Goal: Communication & Community: Participate in discussion

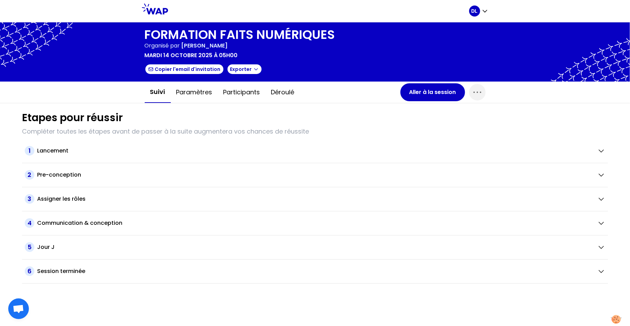
drag, startPoint x: 249, startPoint y: 46, endPoint x: 183, endPoint y: 44, distance: 65.7
click at [183, 44] on div "Organisé par [PERSON_NAME]" at bounding box center [240, 46] width 190 height 8
copy span "[PERSON_NAME]"
click at [413, 95] on button "Aller à la session" at bounding box center [432, 92] width 65 height 18
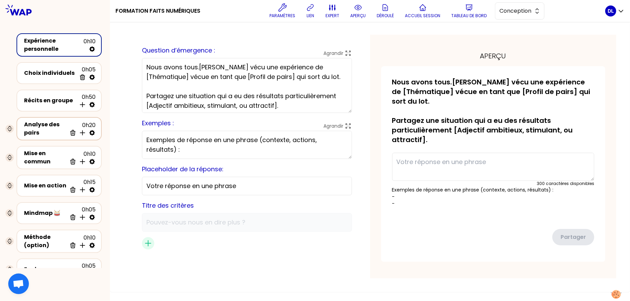
click at [91, 134] on icon at bounding box center [91, 132] width 5 height 5
select select "same_as"
select select "false"
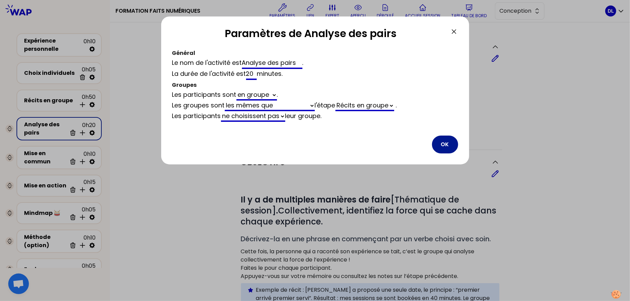
click at [442, 144] on button "OK" at bounding box center [445, 145] width 26 height 18
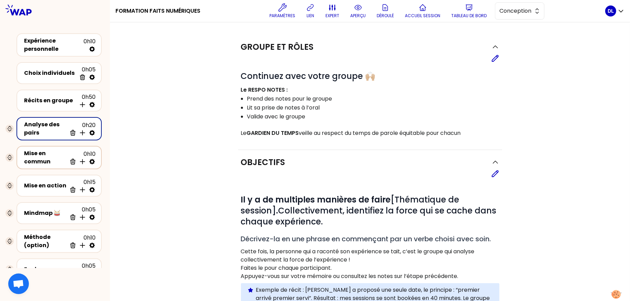
click at [92, 163] on icon at bounding box center [92, 161] width 7 height 7
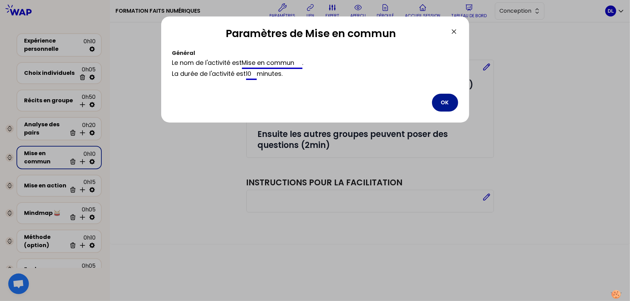
click at [439, 102] on button "OK" at bounding box center [445, 103] width 26 height 18
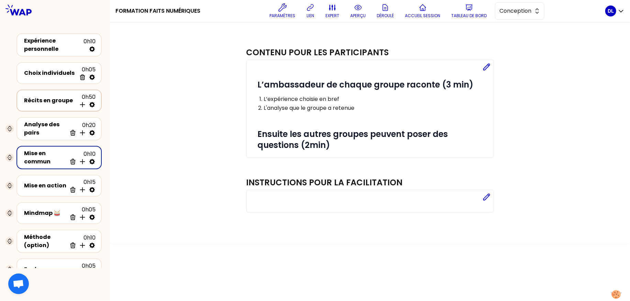
click at [91, 105] on icon at bounding box center [91, 104] width 5 height 5
select select "5"
select select "all"
select select "false"
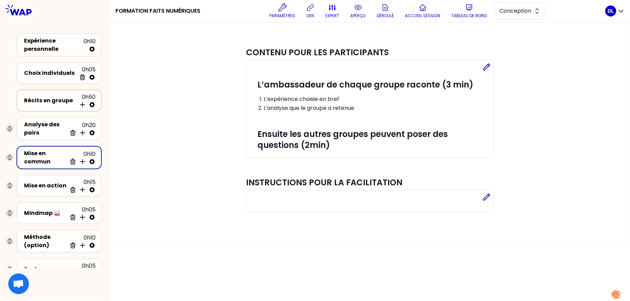
select select "Each"
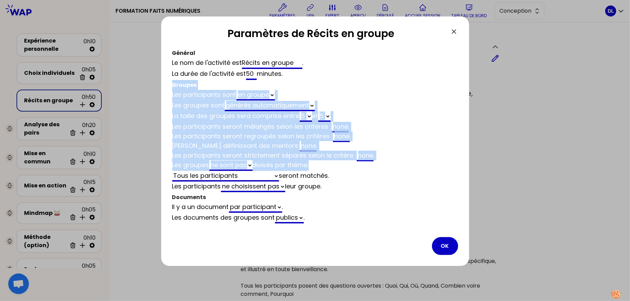
drag, startPoint x: 172, startPoint y: 87, endPoint x: 315, endPoint y: 170, distance: 164.8
click at [315, 170] on div "Général Le nom de l'activité est Récits en groupe . La durée de l'activité est …" at bounding box center [315, 136] width 286 height 176
click at [207, 133] on div "Les participants seront regroupés selon les critères : none ." at bounding box center [315, 137] width 286 height 10
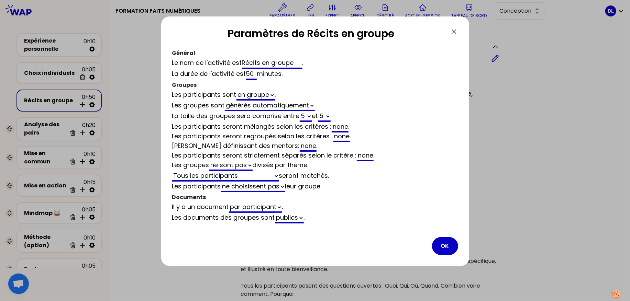
click at [283, 187] on select "choisissent ne choisissent pas" at bounding box center [253, 187] width 64 height 11
select select "5"
select select "all"
drag, startPoint x: 339, startPoint y: 189, endPoint x: 172, endPoint y: 186, distance: 166.7
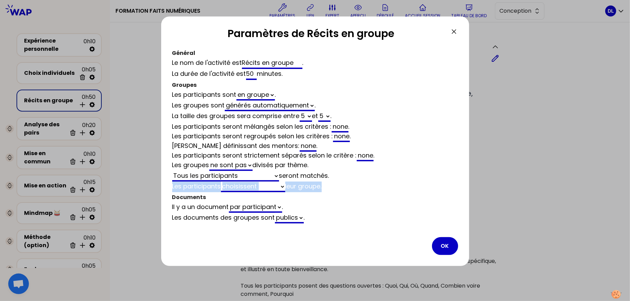
click at [172, 186] on div "Les participants choisissent ne choisissent pas leur groupe ." at bounding box center [315, 187] width 286 height 11
copy div "Les participants choisissent ne choisissent pas leur groupe ."
click at [281, 187] on select "choisissent ne choisissent pas" at bounding box center [253, 187] width 64 height 11
select select "5"
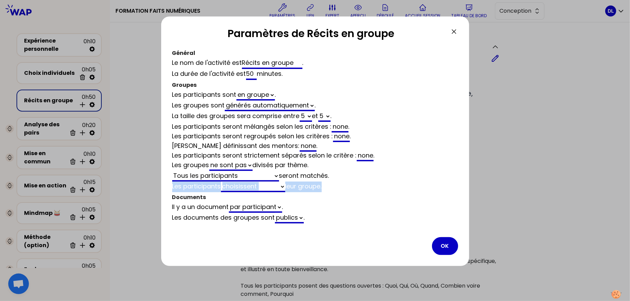
select select "all"
select select "false"
click at [320, 185] on div "Les participants choisissent ne choisissent pas leur groupe ." at bounding box center [315, 187] width 286 height 11
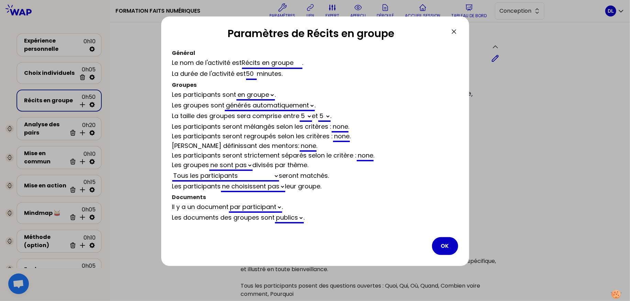
click at [350, 185] on div "Les participants choisissent ne choisissent pas leur groupe ." at bounding box center [315, 187] width 286 height 11
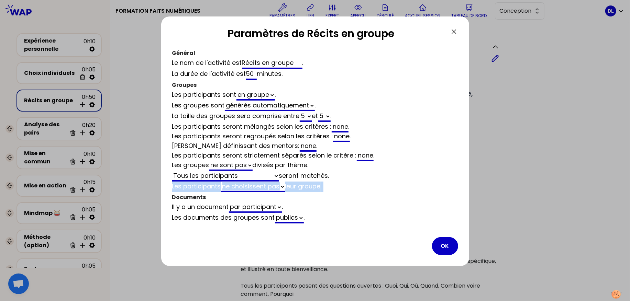
drag, startPoint x: 350, startPoint y: 185, endPoint x: 174, endPoint y: 187, distance: 176.0
click at [174, 187] on div "Les participants choisissent ne choisissent pas leur groupe ." at bounding box center [315, 187] width 286 height 11
copy div "Les participants choisissent ne choisissent pas leur groupe ."
click at [335, 189] on div "Les participants choisissent ne choisissent pas leur groupe ." at bounding box center [315, 187] width 286 height 11
drag, startPoint x: 335, startPoint y: 189, endPoint x: 174, endPoint y: 190, distance: 161.9
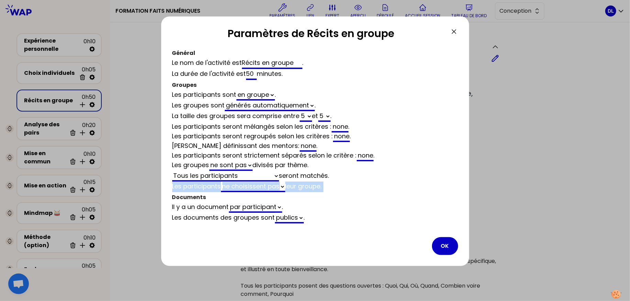
click at [174, 190] on div "Les participants choisissent ne choisissent pas leur groupe ." at bounding box center [315, 187] width 286 height 11
click at [447, 245] on button "OK" at bounding box center [445, 247] width 26 height 18
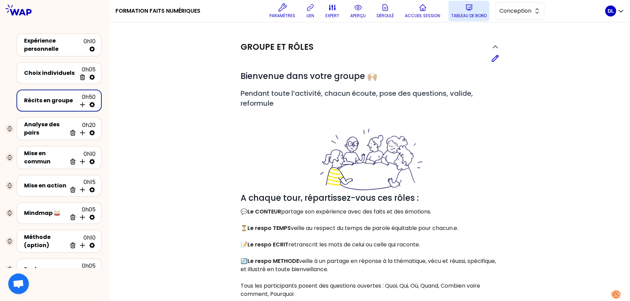
click at [457, 12] on button "Tableau de bord" at bounding box center [469, 11] width 41 height 21
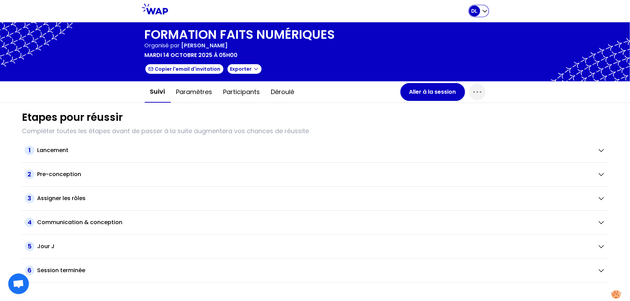
click at [485, 11] on icon "button" at bounding box center [485, 11] width 4 height 2
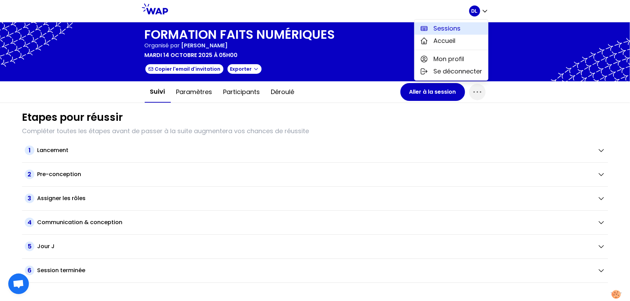
click at [468, 27] on button "Sessions" at bounding box center [452, 28] width 74 height 12
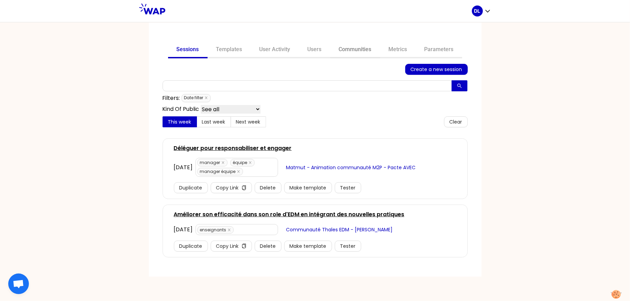
click at [356, 54] on link "Communities" at bounding box center [355, 50] width 50 height 16
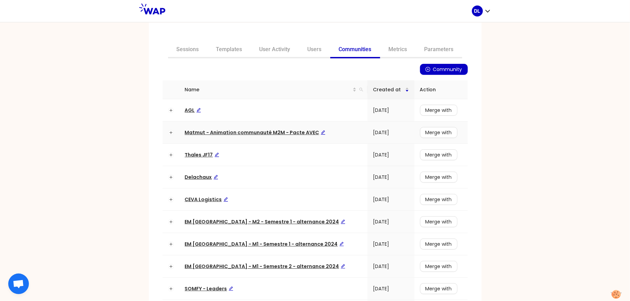
click at [257, 131] on span "Matmut - Animation communauté M2M - Pacte AVEC" at bounding box center [255, 132] width 141 height 7
